Goal: Obtain resource: Download file/media

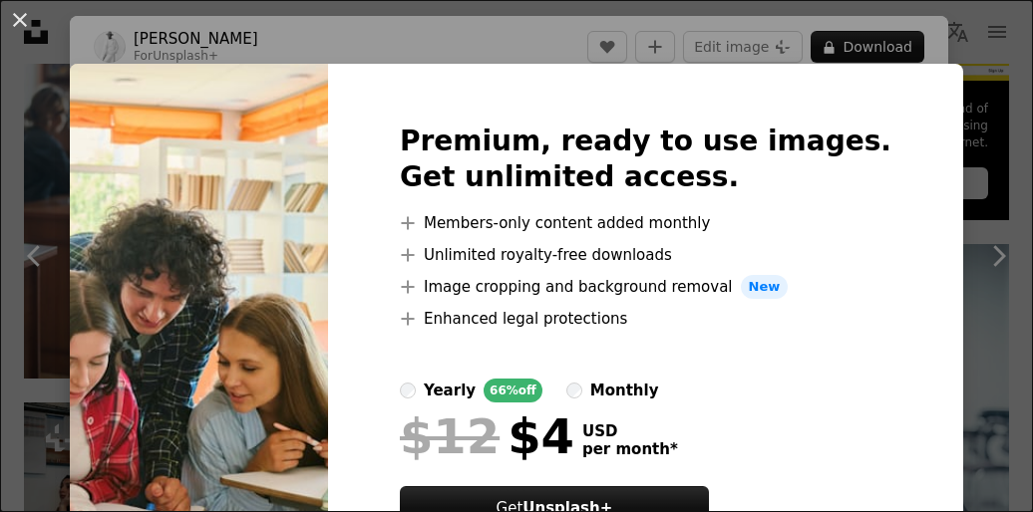
scroll to position [89, 0]
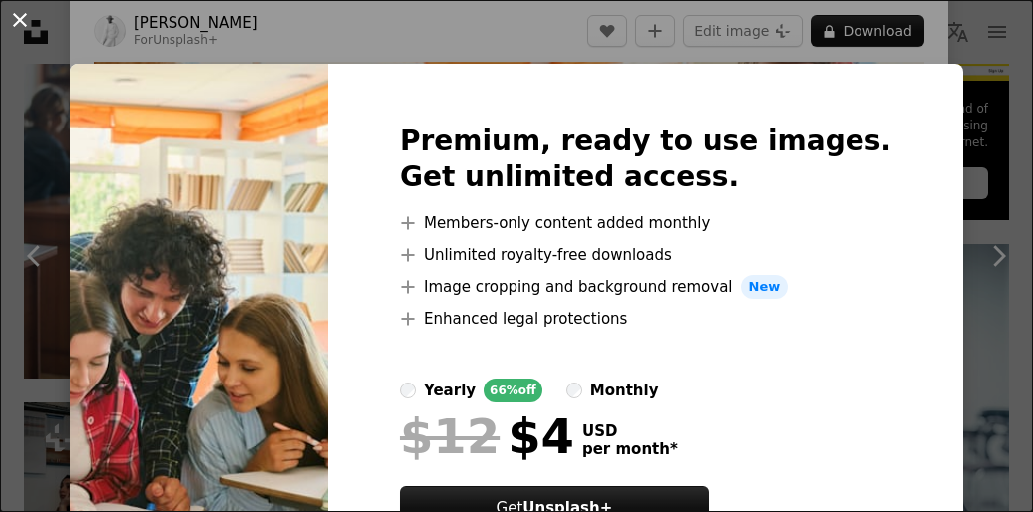
click at [28, 21] on button "An X shape" at bounding box center [20, 20] width 24 height 24
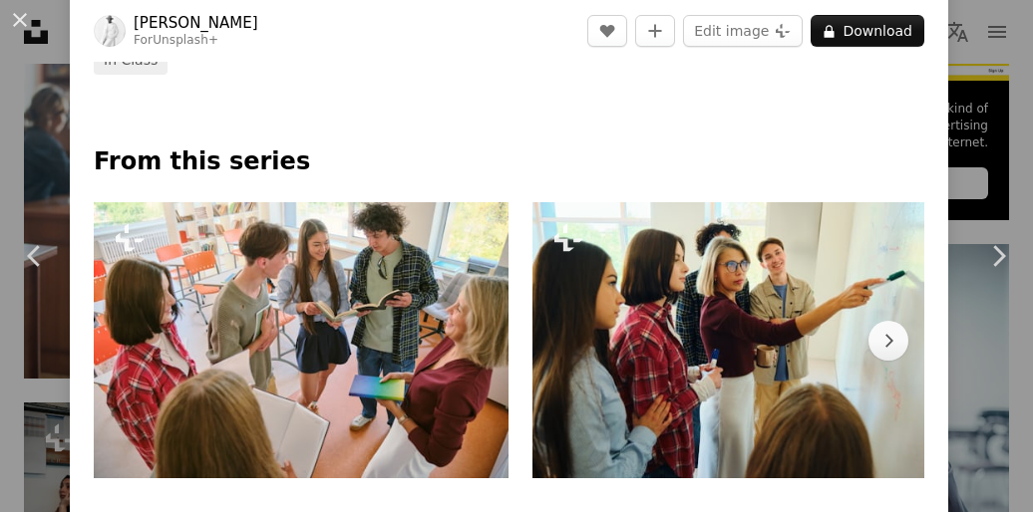
scroll to position [896, 0]
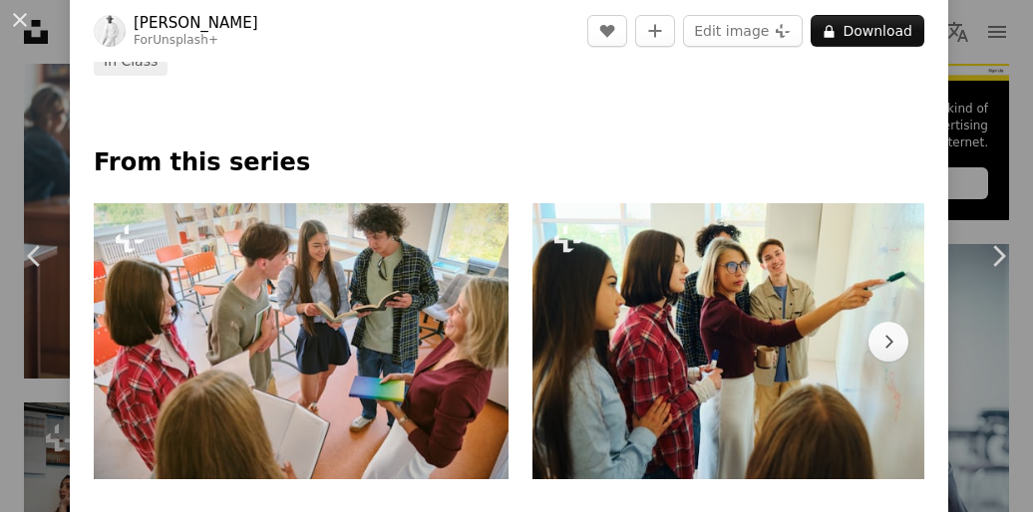
drag, startPoint x: 303, startPoint y: 282, endPoint x: 301, endPoint y: 323, distance: 40.9
click at [301, 323] on img at bounding box center [301, 341] width 415 height 276
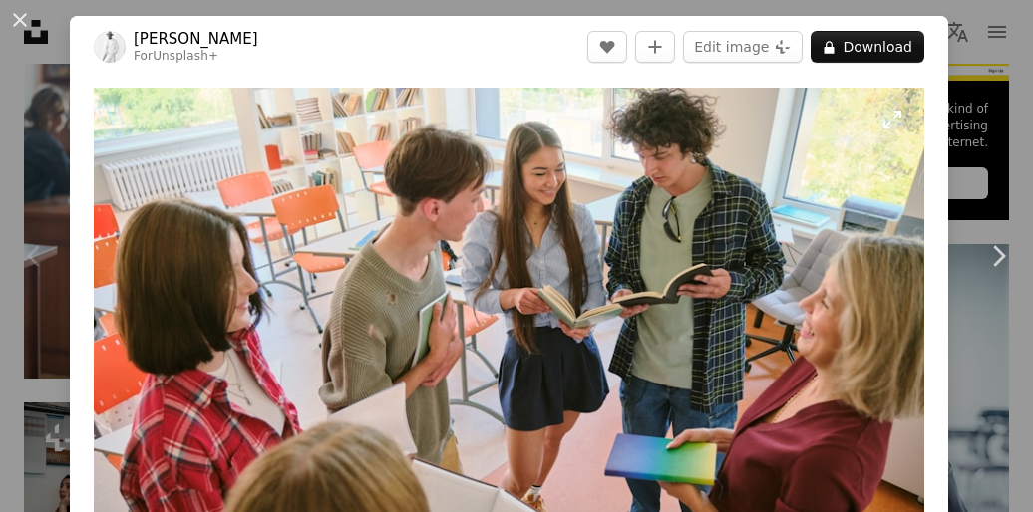
click at [403, 281] on img "Zoom in on this image" at bounding box center [509, 364] width 830 height 553
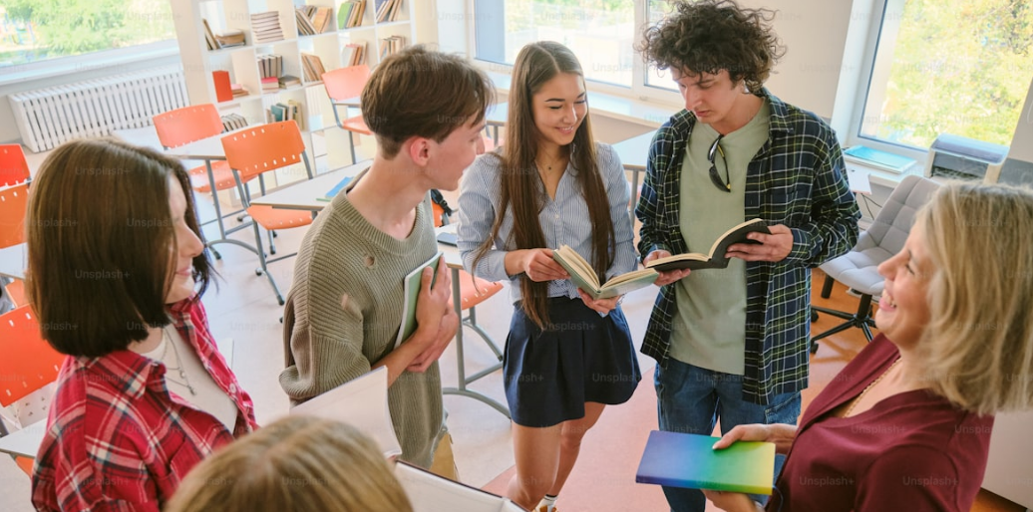
scroll to position [79, 0]
